Goal: Transaction & Acquisition: Purchase product/service

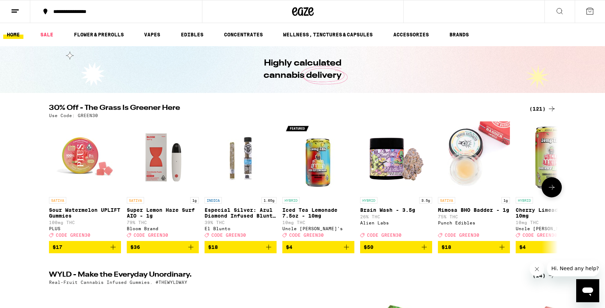
click at [552, 195] on button at bounding box center [551, 187] width 20 height 20
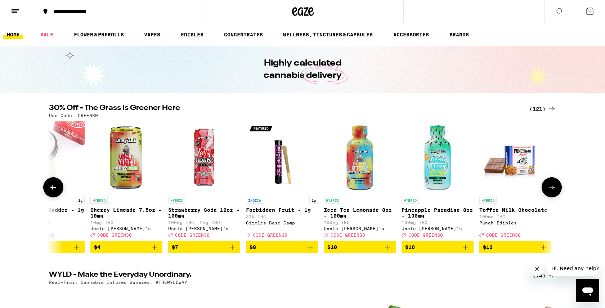
scroll to position [0, 428]
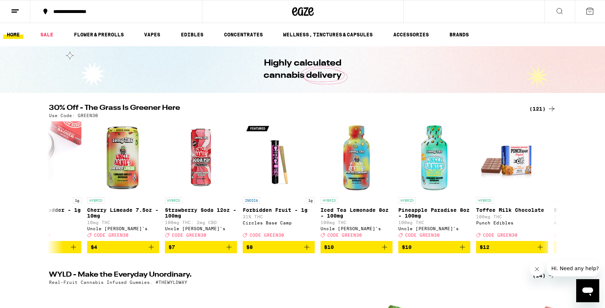
click at [536, 108] on div "(121)" at bounding box center [542, 108] width 27 height 9
